Goal: Ask a question

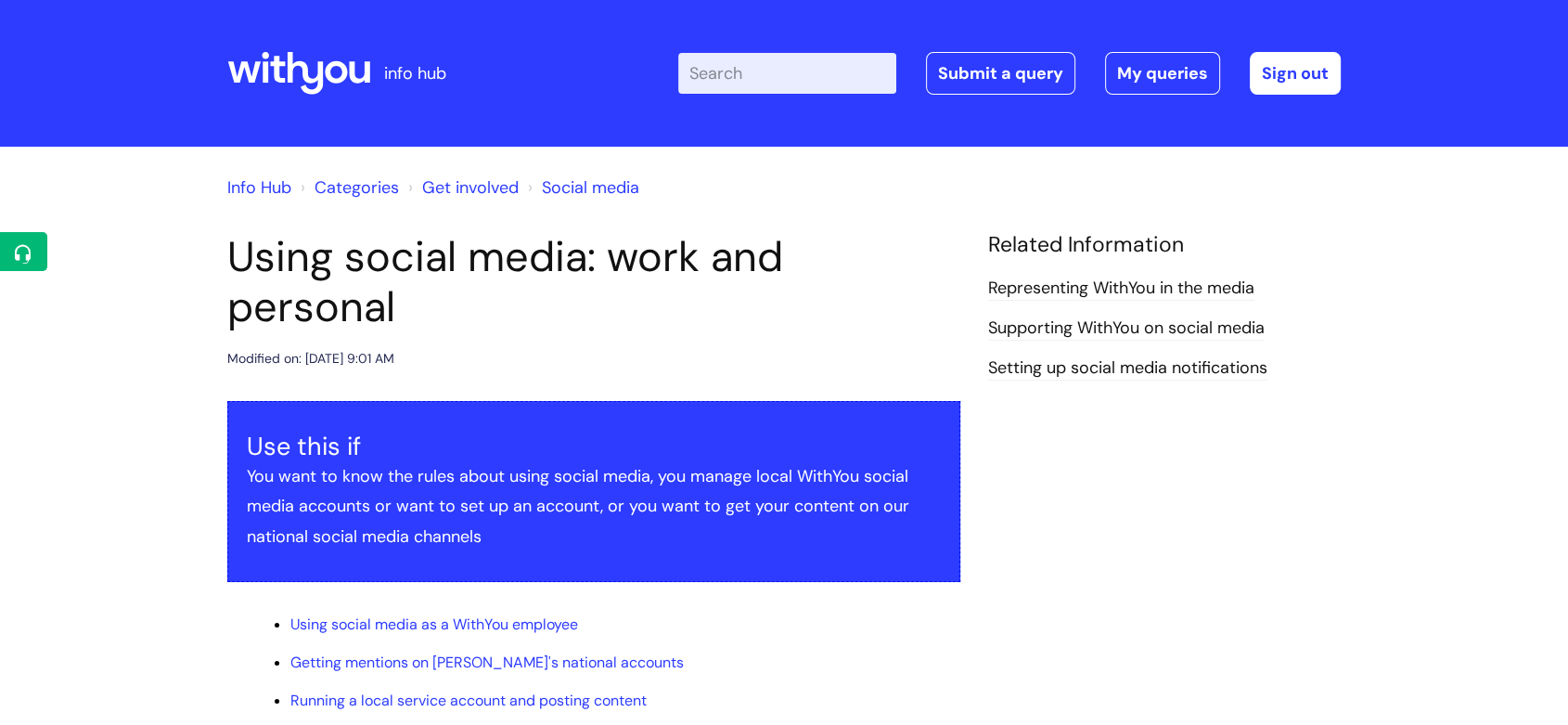
click at [319, 56] on icon at bounding box center [299, 73] width 143 height 44
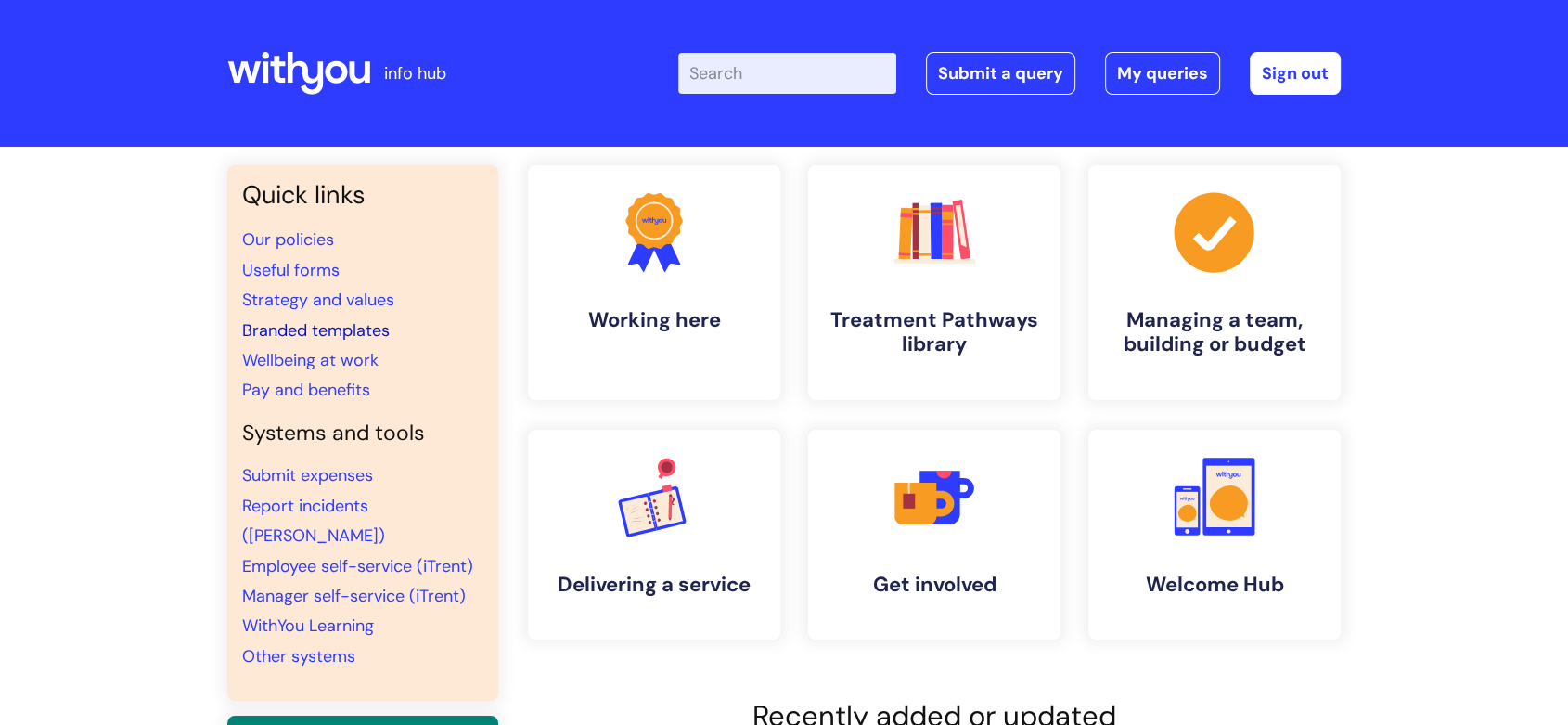
click at [302, 332] on link "Branded templates" at bounding box center [316, 331] width 148 height 23
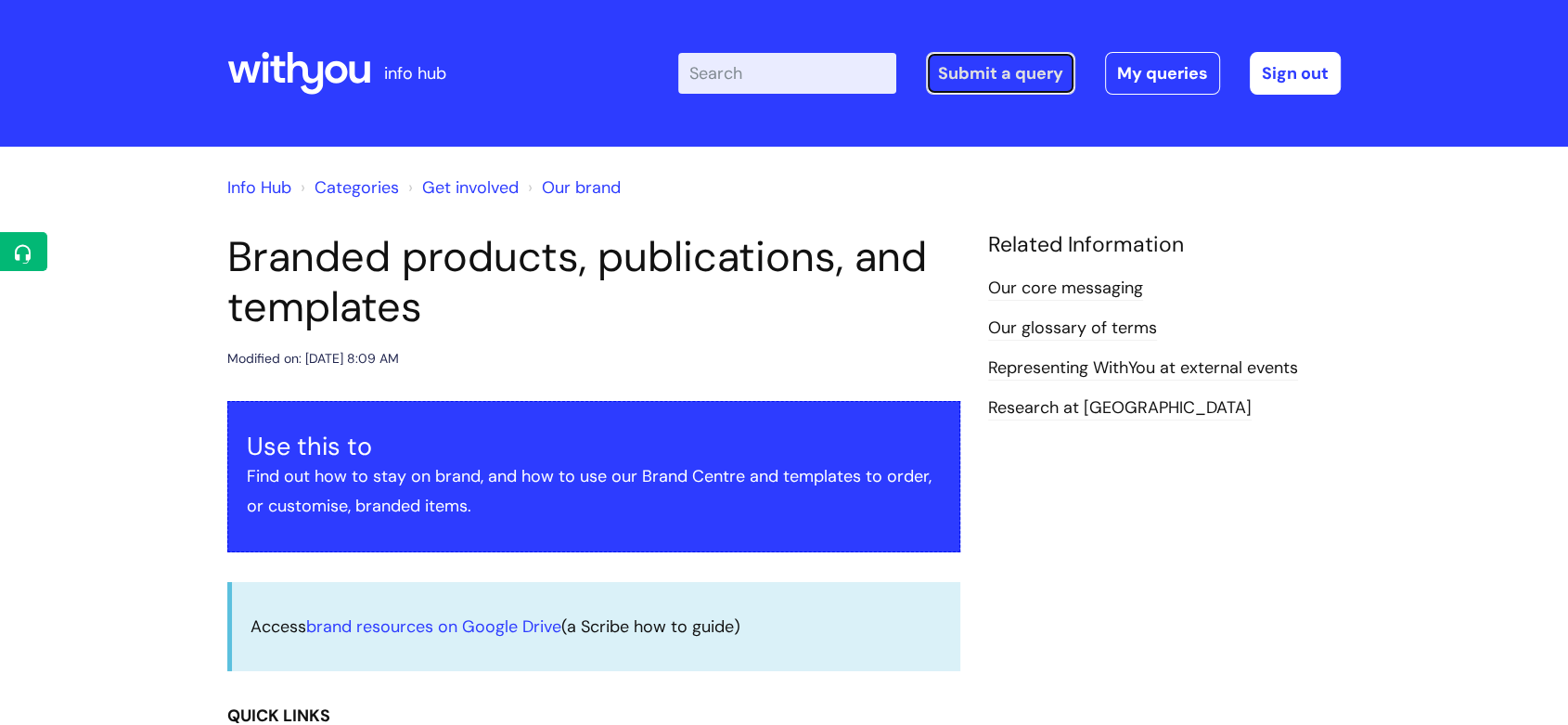
click at [1039, 78] on link "Submit a query" at bounding box center [1001, 73] width 150 height 42
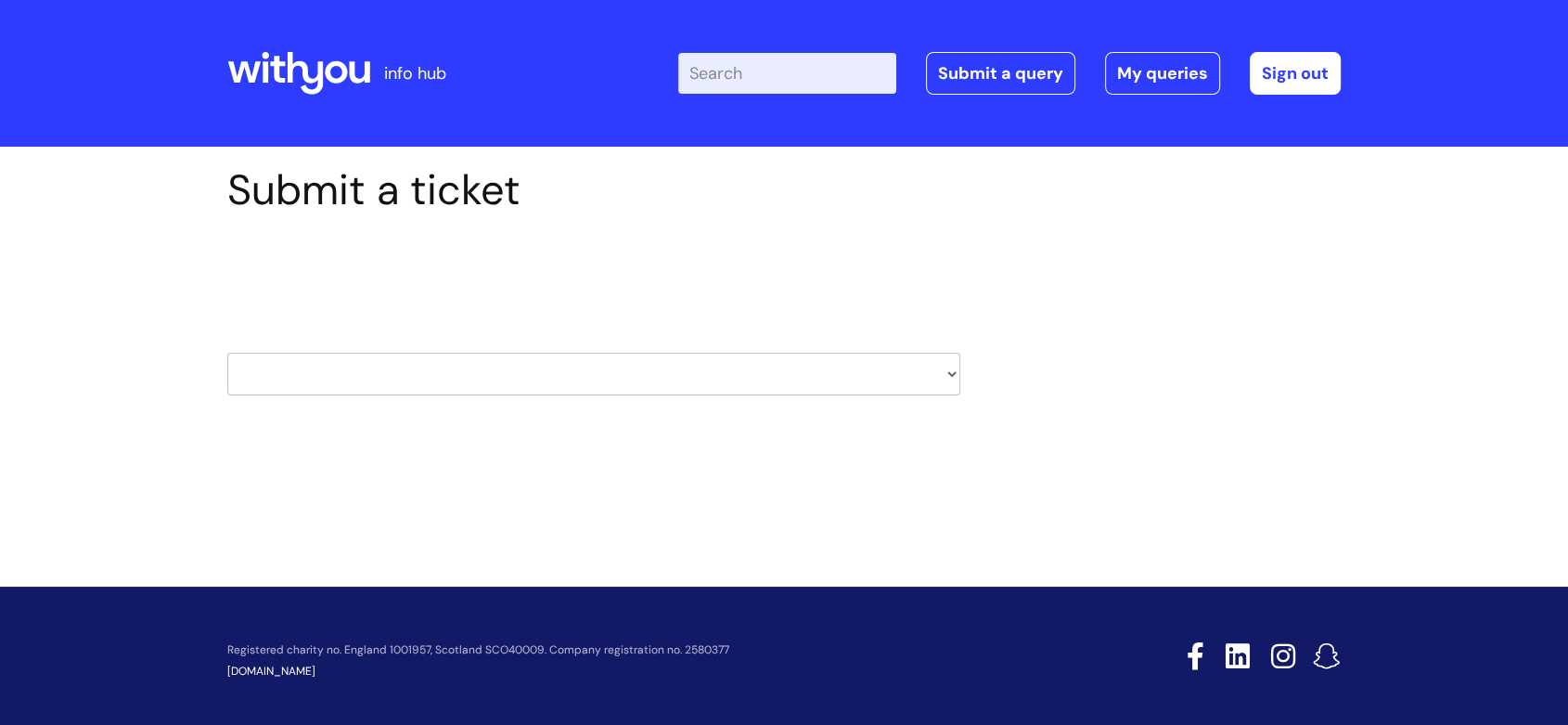
click at [772, 355] on select "HR / People IT and Support Clinical Drug Alerts Finance Accounts Data Support T…" at bounding box center [594, 373] width 733 height 42
select select "external_communications"
click at [227, 353] on select "HR / People IT and Support Clinical Drug Alerts Finance Accounts Data Support T…" at bounding box center [594, 373] width 733 height 42
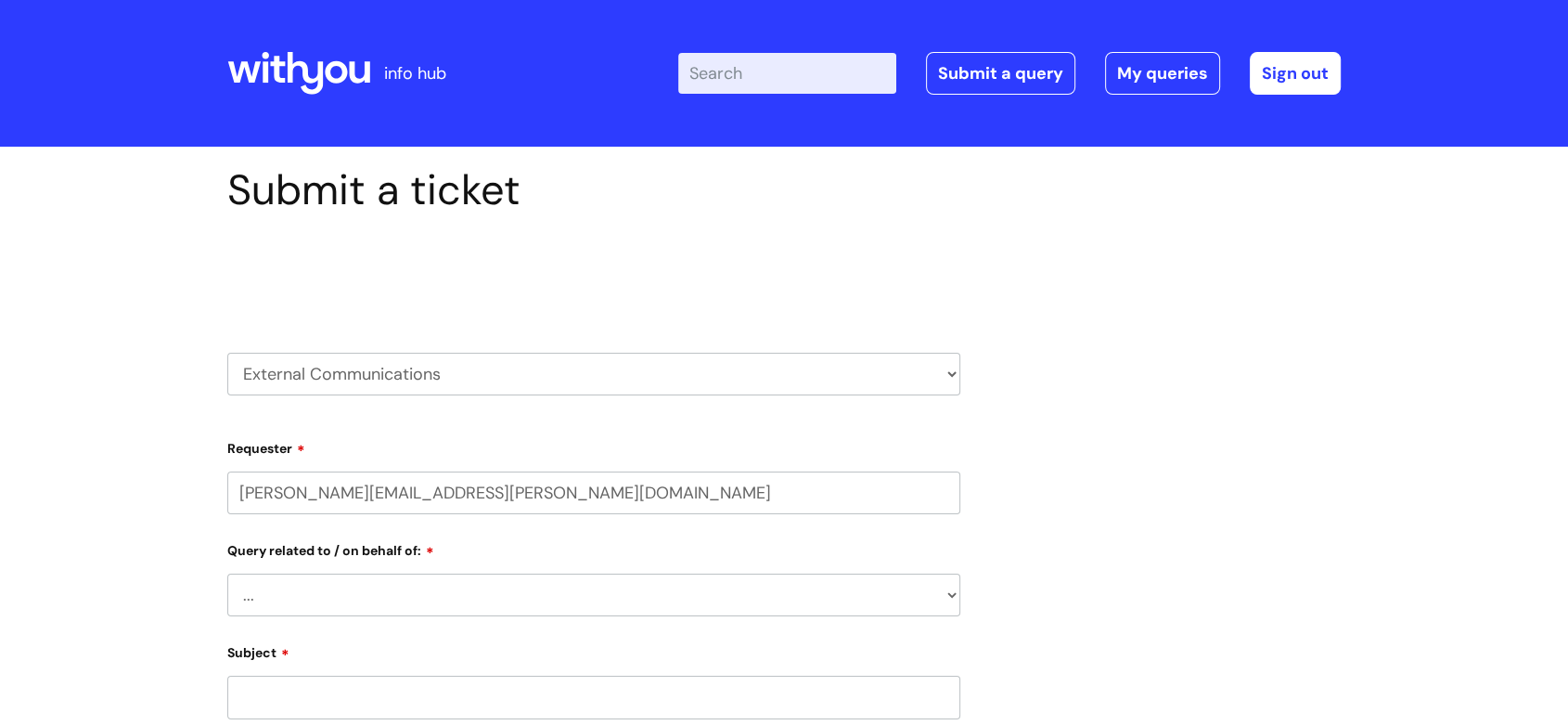
click at [327, 84] on icon at bounding box center [299, 73] width 143 height 44
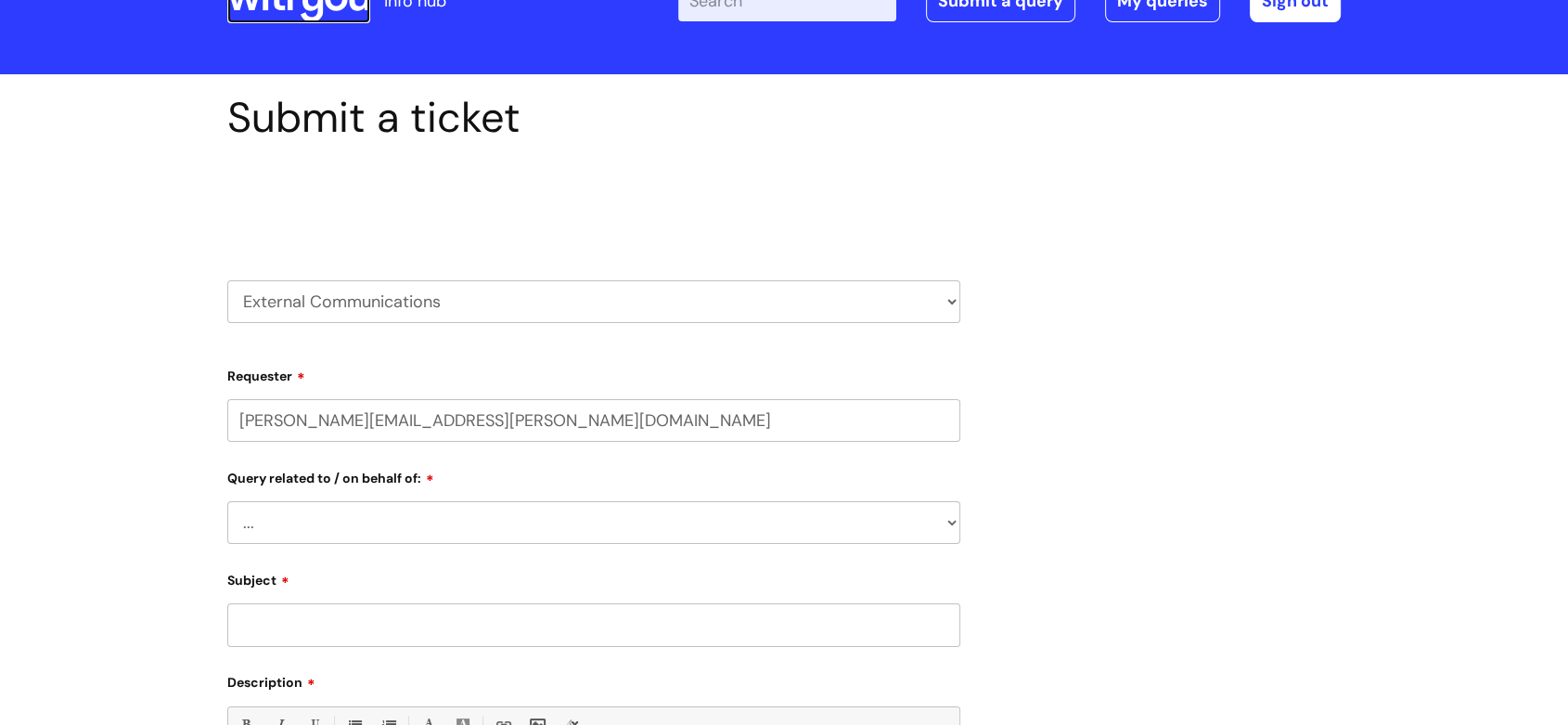
scroll to position [108, 0]
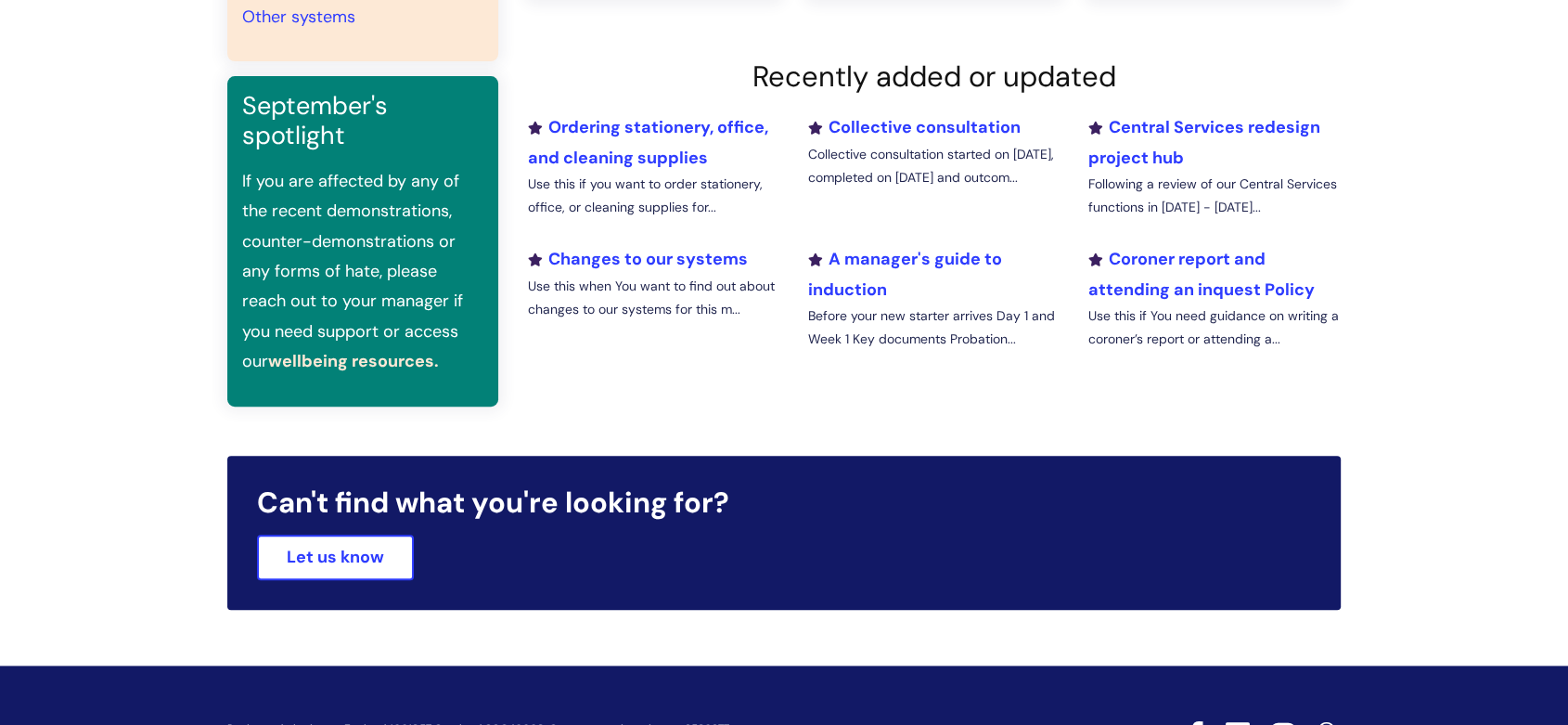
scroll to position [728, 0]
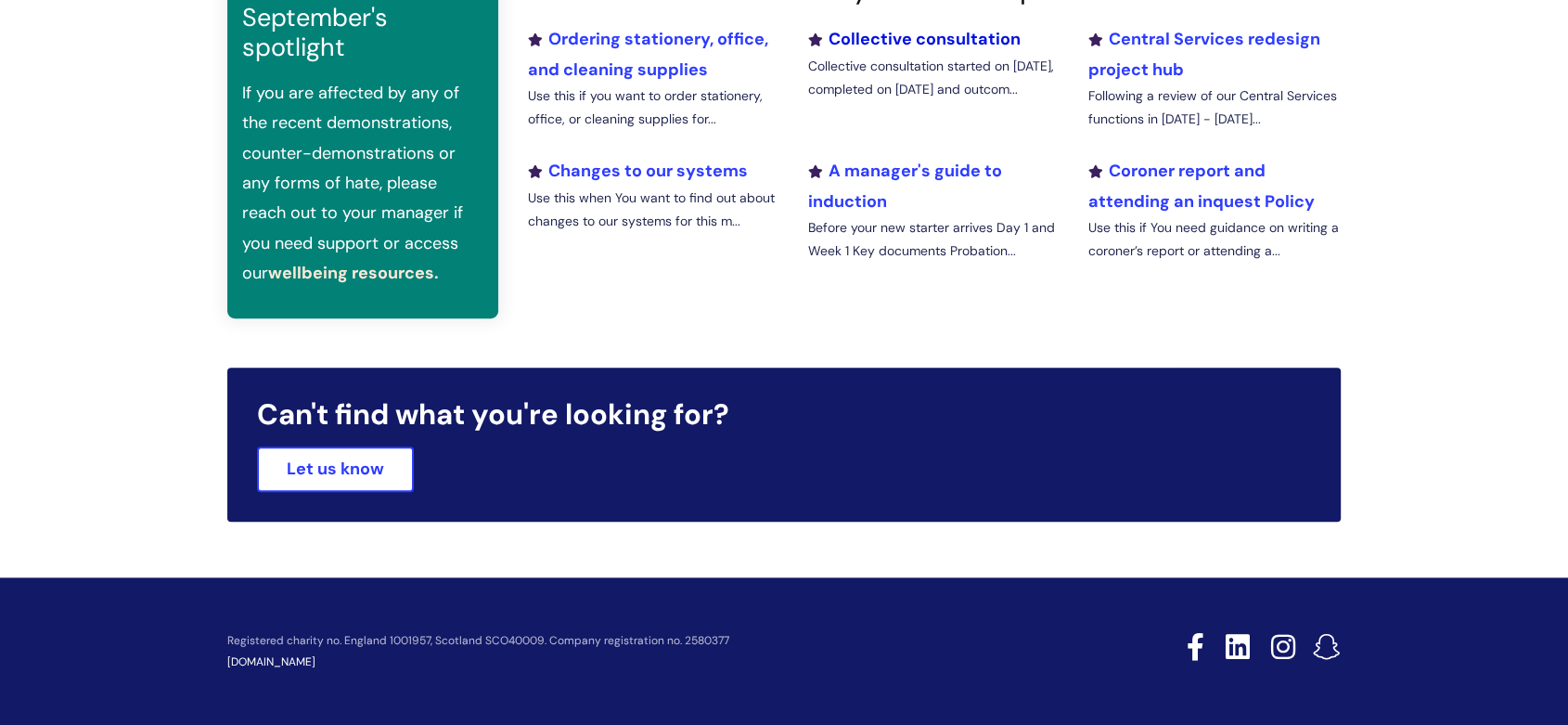
click at [860, 39] on link "Collective consultation" at bounding box center [915, 40] width 213 height 23
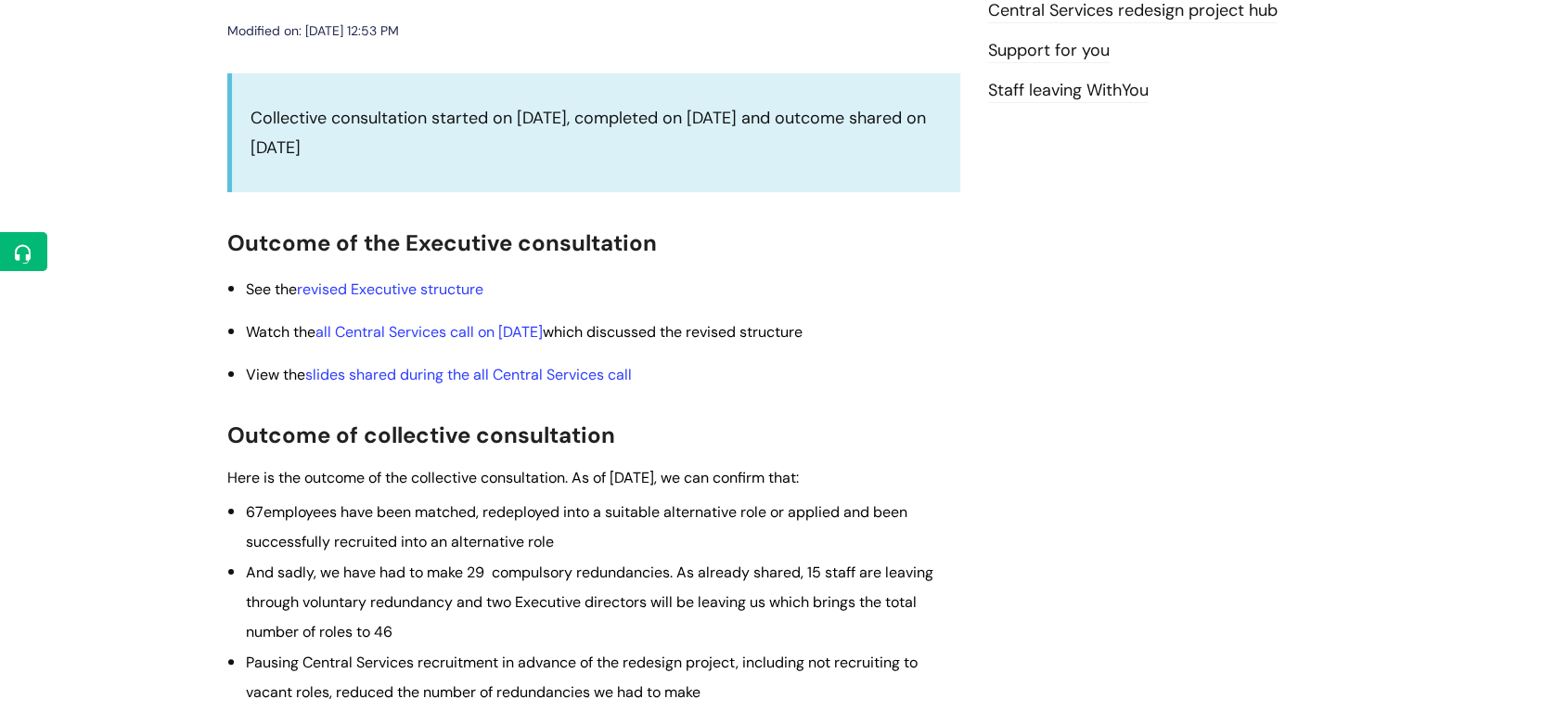
scroll to position [618, 0]
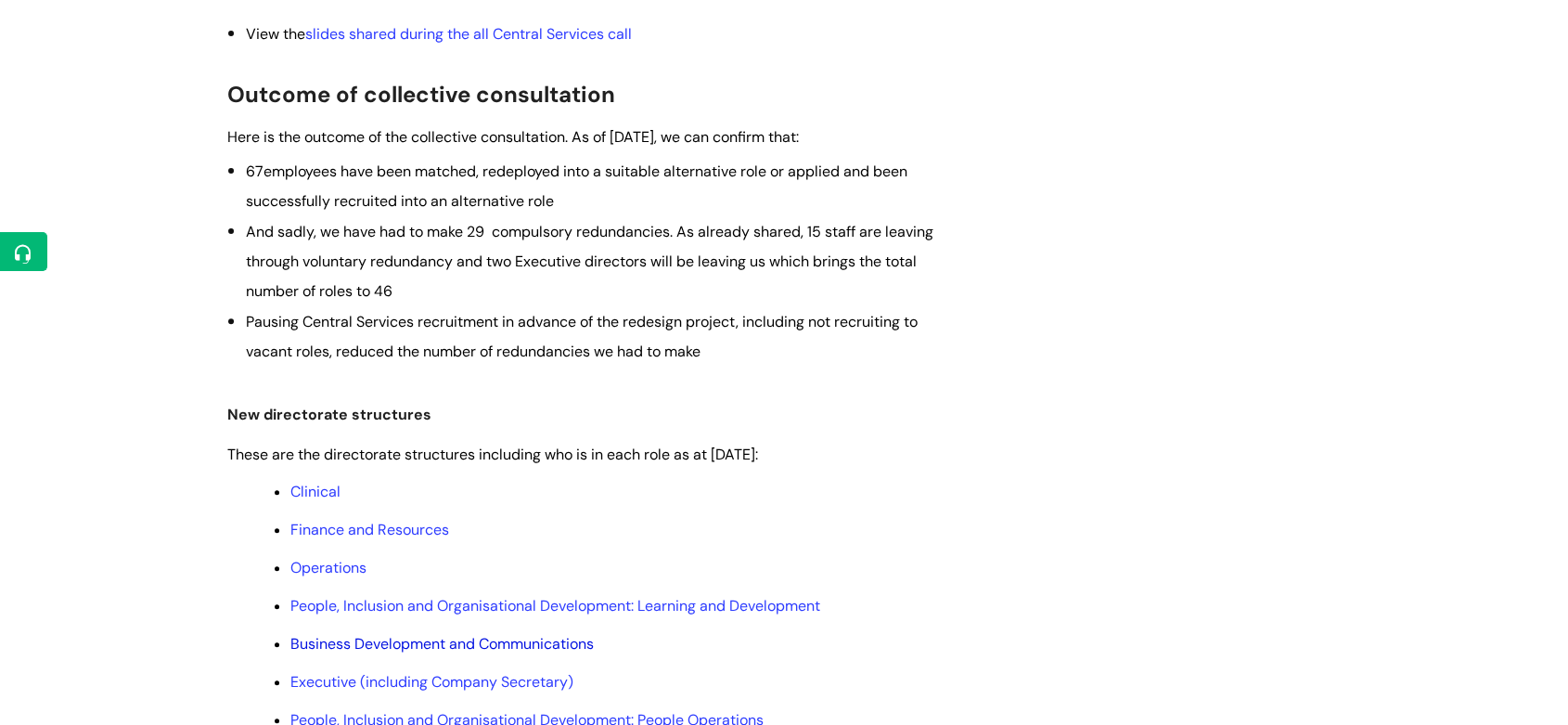
click at [337, 644] on link "Business Development and Communications" at bounding box center [442, 644] width 303 height 20
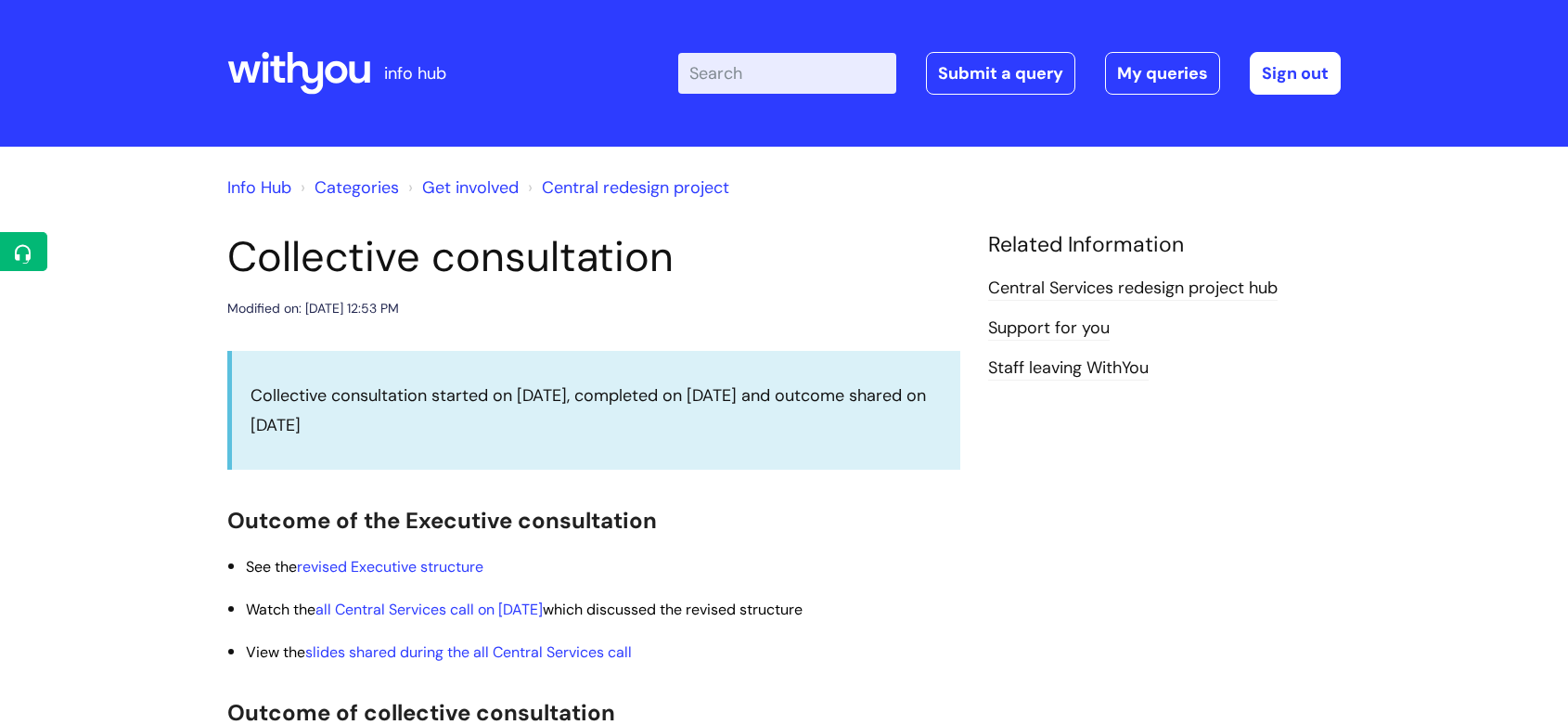
scroll to position [618, 0]
